Goal: Task Accomplishment & Management: Manage account settings

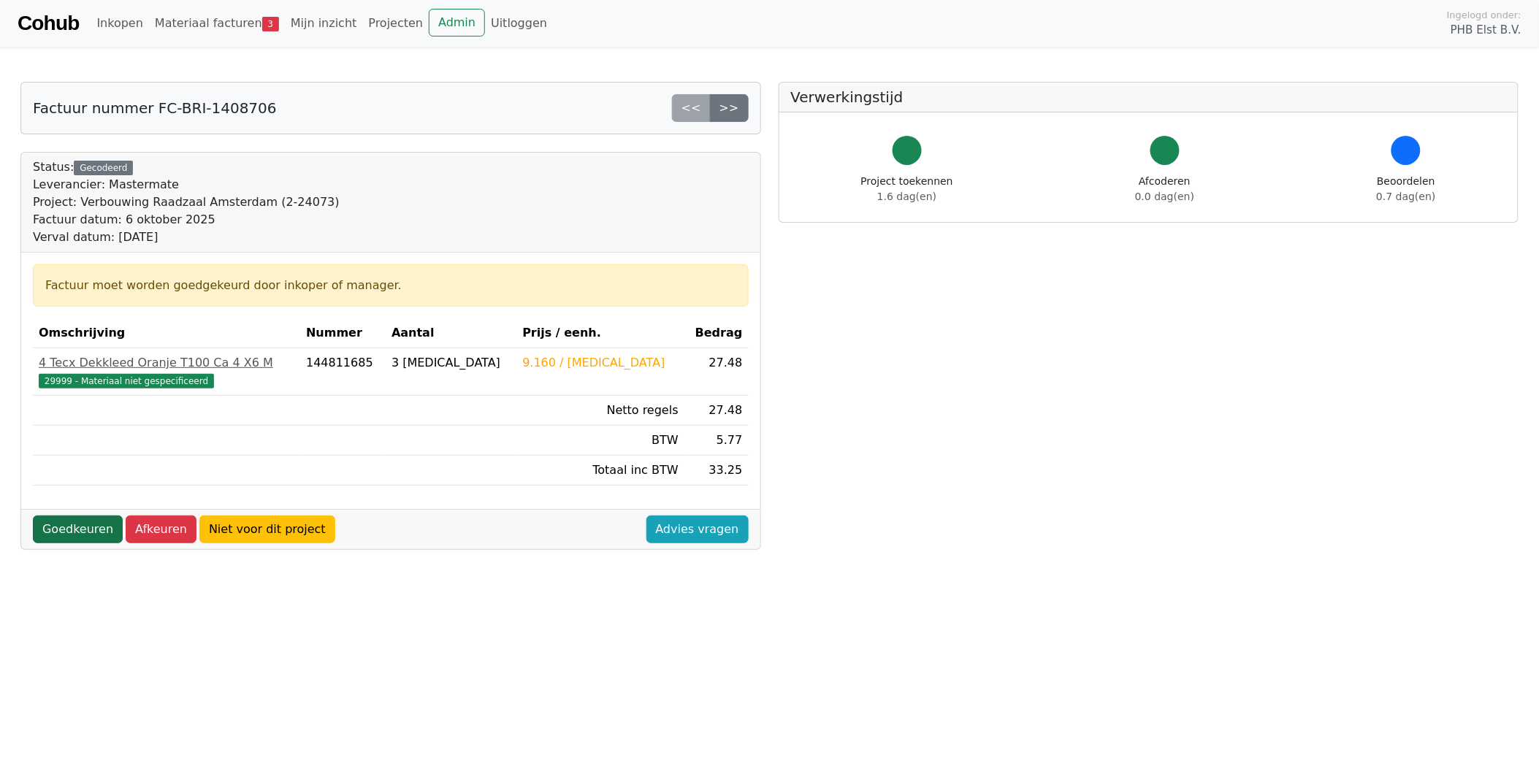
click at [68, 524] on link "Goedkeuren" at bounding box center [78, 530] width 90 height 28
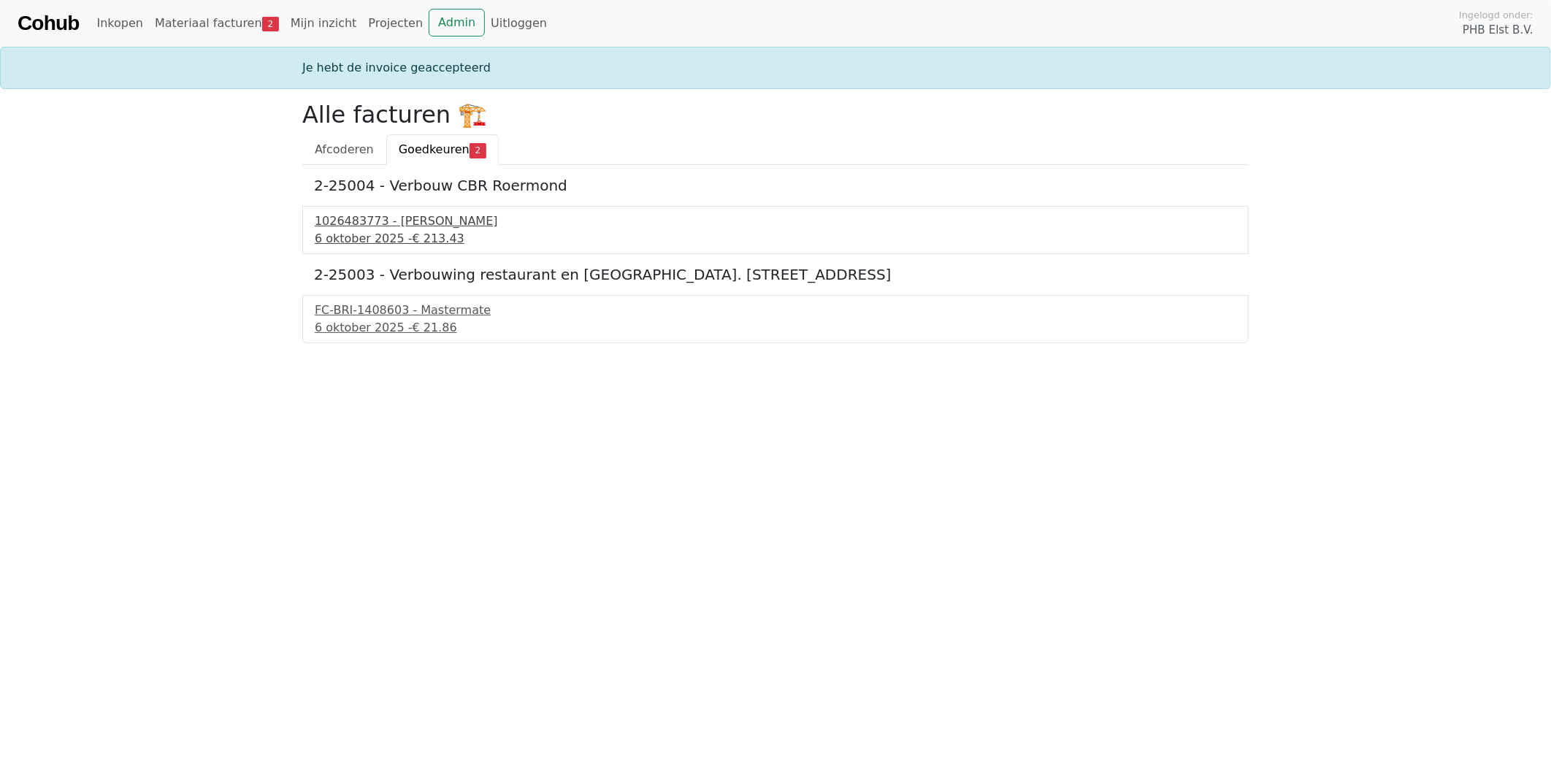
click at [367, 223] on div "1026483773 - Boels Verhuur" at bounding box center [776, 222] width 922 height 18
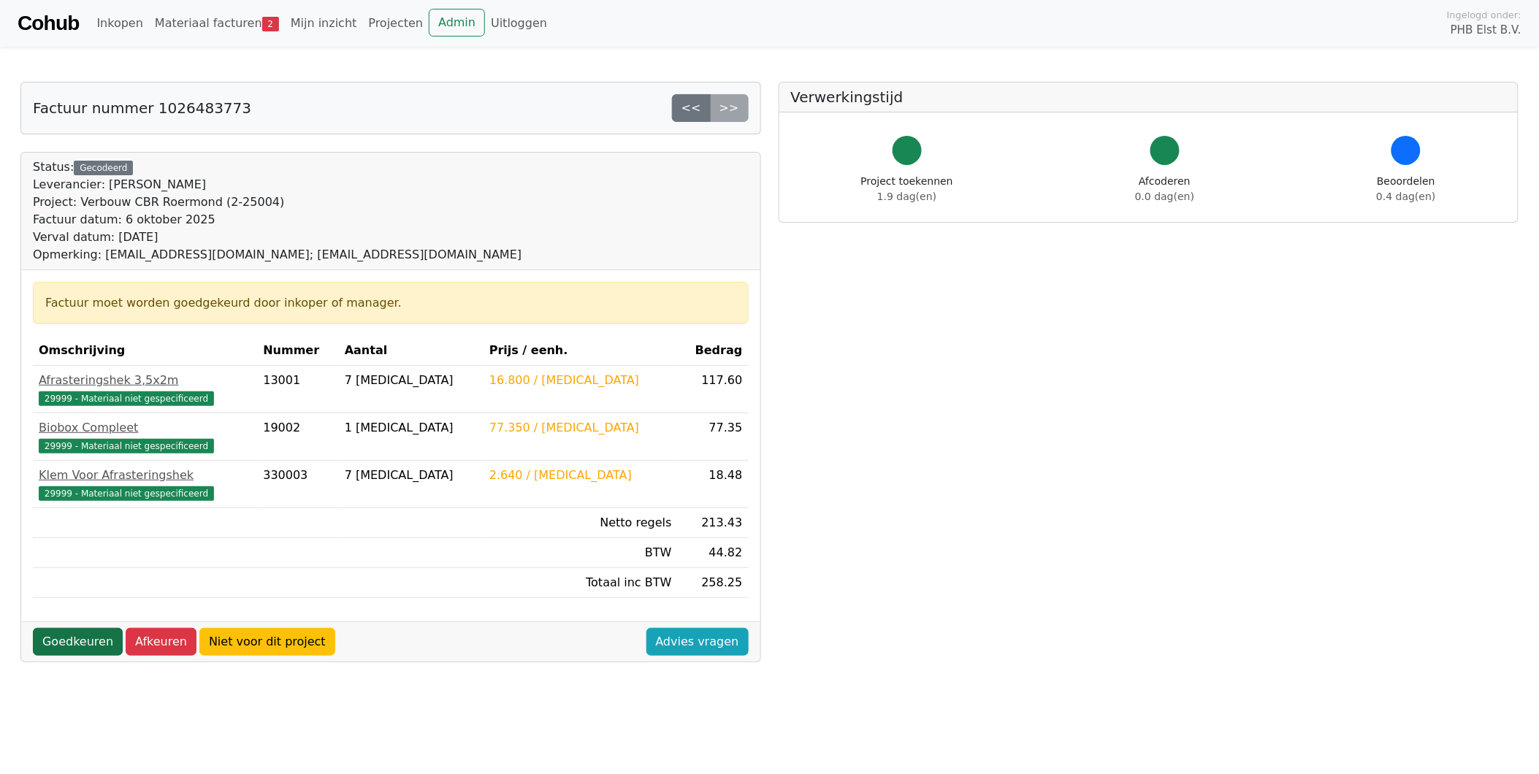
click at [64, 638] on link "Goedkeuren" at bounding box center [78, 642] width 90 height 28
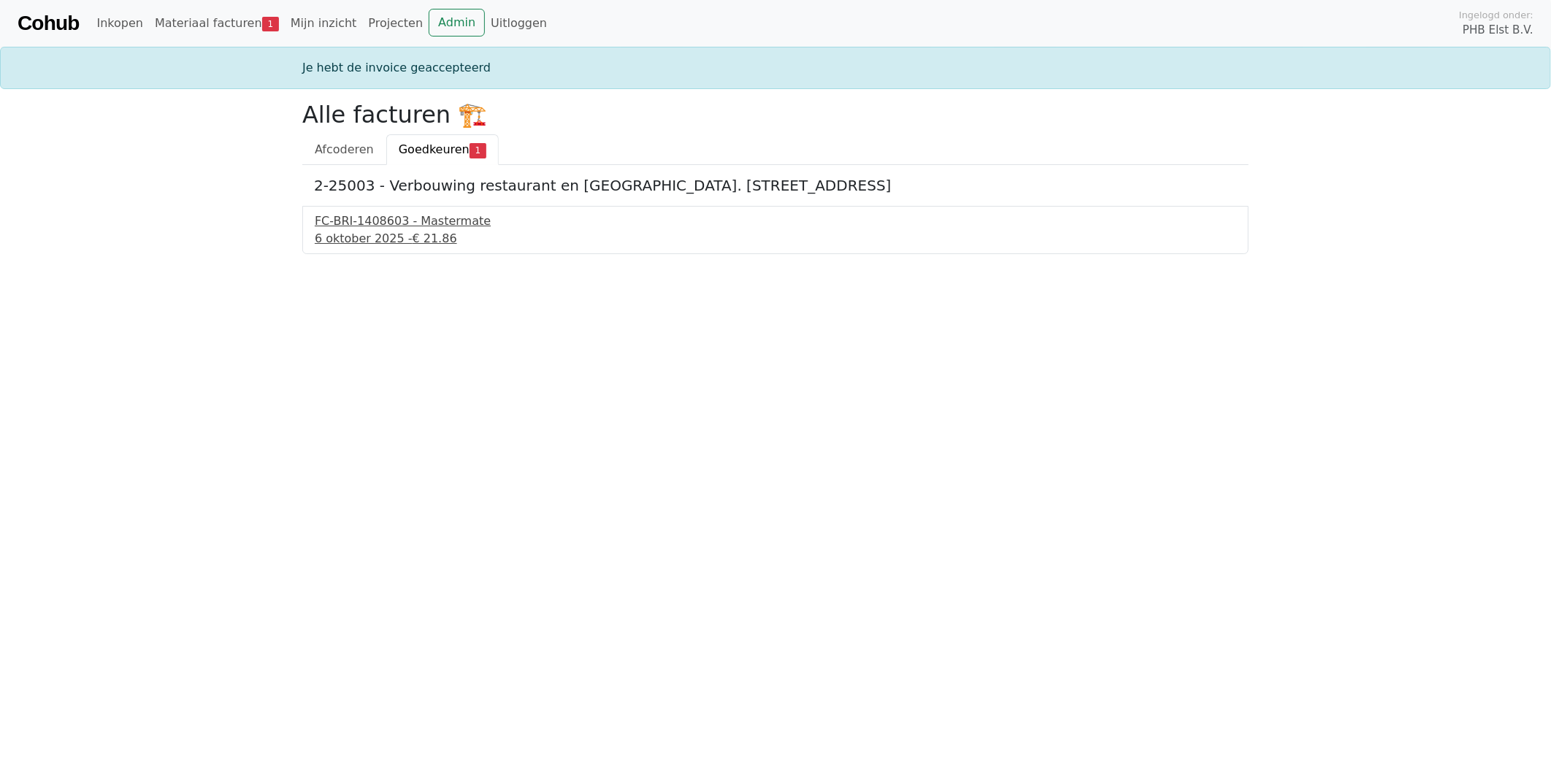
click at [369, 215] on div "FC-BRI-1408603 - Mastermate" at bounding box center [776, 222] width 922 height 18
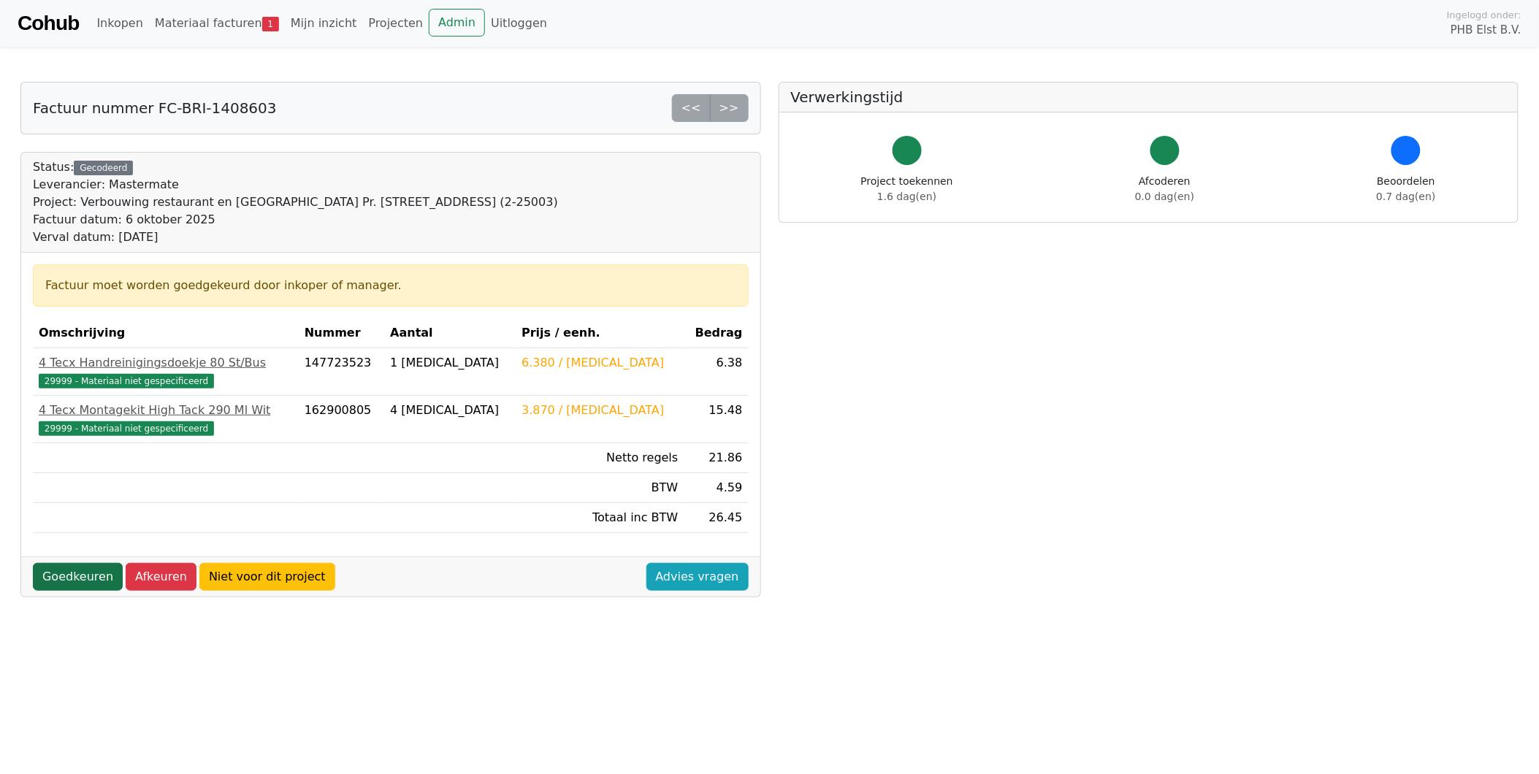
click at [71, 574] on link "Goedkeuren" at bounding box center [78, 577] width 90 height 28
